Goal: Contribute content: Contribute content

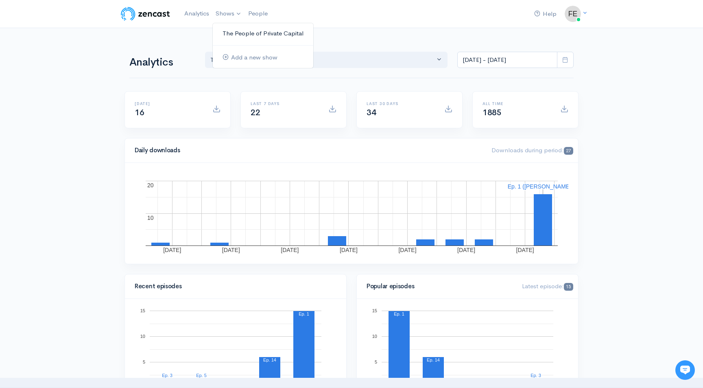
click at [237, 33] on link "The People of Private Capital" at bounding box center [263, 33] width 101 height 14
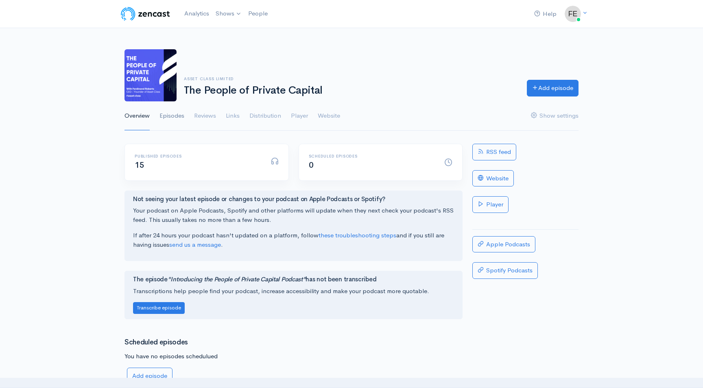
click at [175, 114] on link "Episodes" at bounding box center [172, 115] width 25 height 29
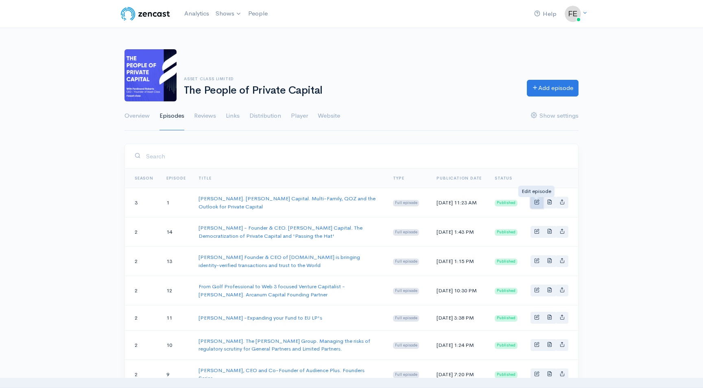
click at [536, 201] on span "Basic example" at bounding box center [536, 201] width 5 height 5
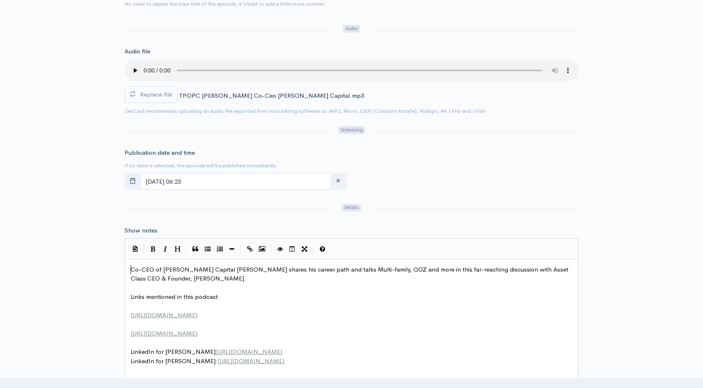
scroll to position [3, 0]
click at [132, 269] on span "Co-CEO of [PERSON_NAME] Capital [PERSON_NAME] shares his career path and talks …" at bounding box center [351, 273] width 440 height 17
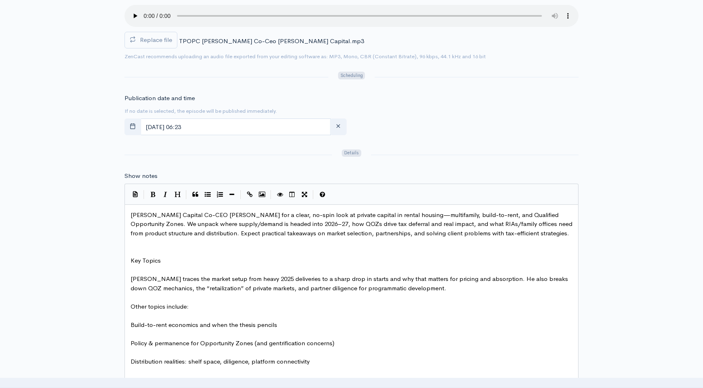
scroll to position [315, 0]
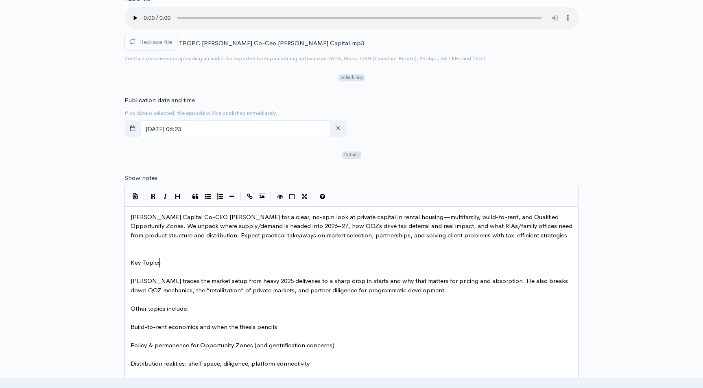
type textarea "​"
type textarea "Key Topics"
drag, startPoint x: 159, startPoint y: 263, endPoint x: 132, endPoint y: 263, distance: 26.5
click at [153, 197] on icon "Bold" at bounding box center [153, 196] width 5 height 6
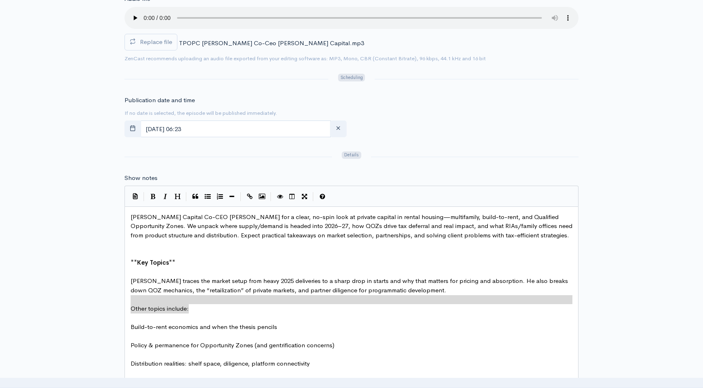
drag, startPoint x: 191, startPoint y: 307, endPoint x: 130, endPoint y: 304, distance: 61.2
click at [153, 197] on icon "Bold" at bounding box center [153, 196] width 5 height 6
type textarea "Other topics include:**"
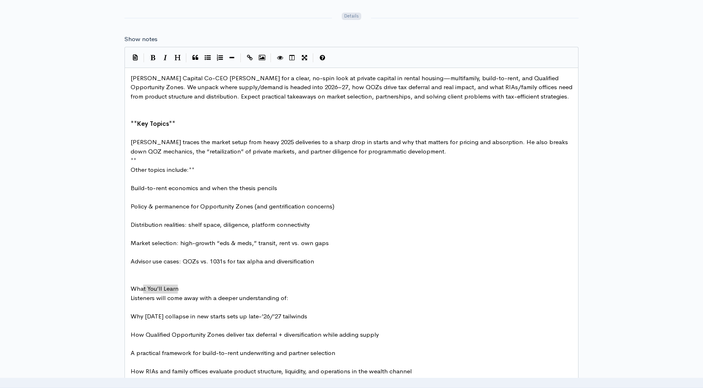
type textarea "What You’ll Learn"
drag, startPoint x: 182, startPoint y: 287, endPoint x: 129, endPoint y: 286, distance: 52.5
click at [151, 57] on icon "Bold" at bounding box center [153, 58] width 5 height 6
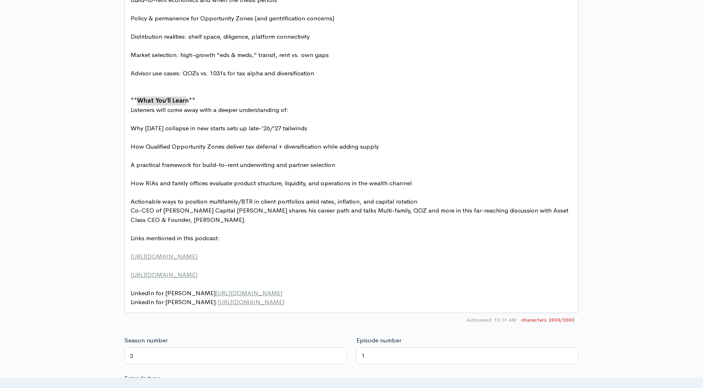
click at [419, 199] on pre "Actionable ways to position multifamily/BTR in client portfolios amid rates, in…" at bounding box center [351, 201] width 445 height 9
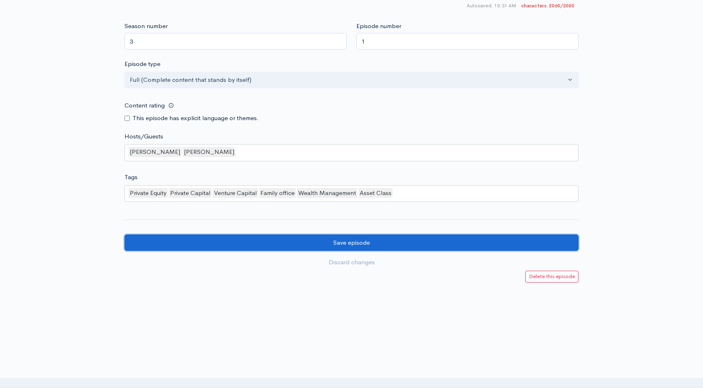
click at [363, 244] on input "Save episode" at bounding box center [352, 242] width 454 height 17
